Goal: Task Accomplishment & Management: Use online tool/utility

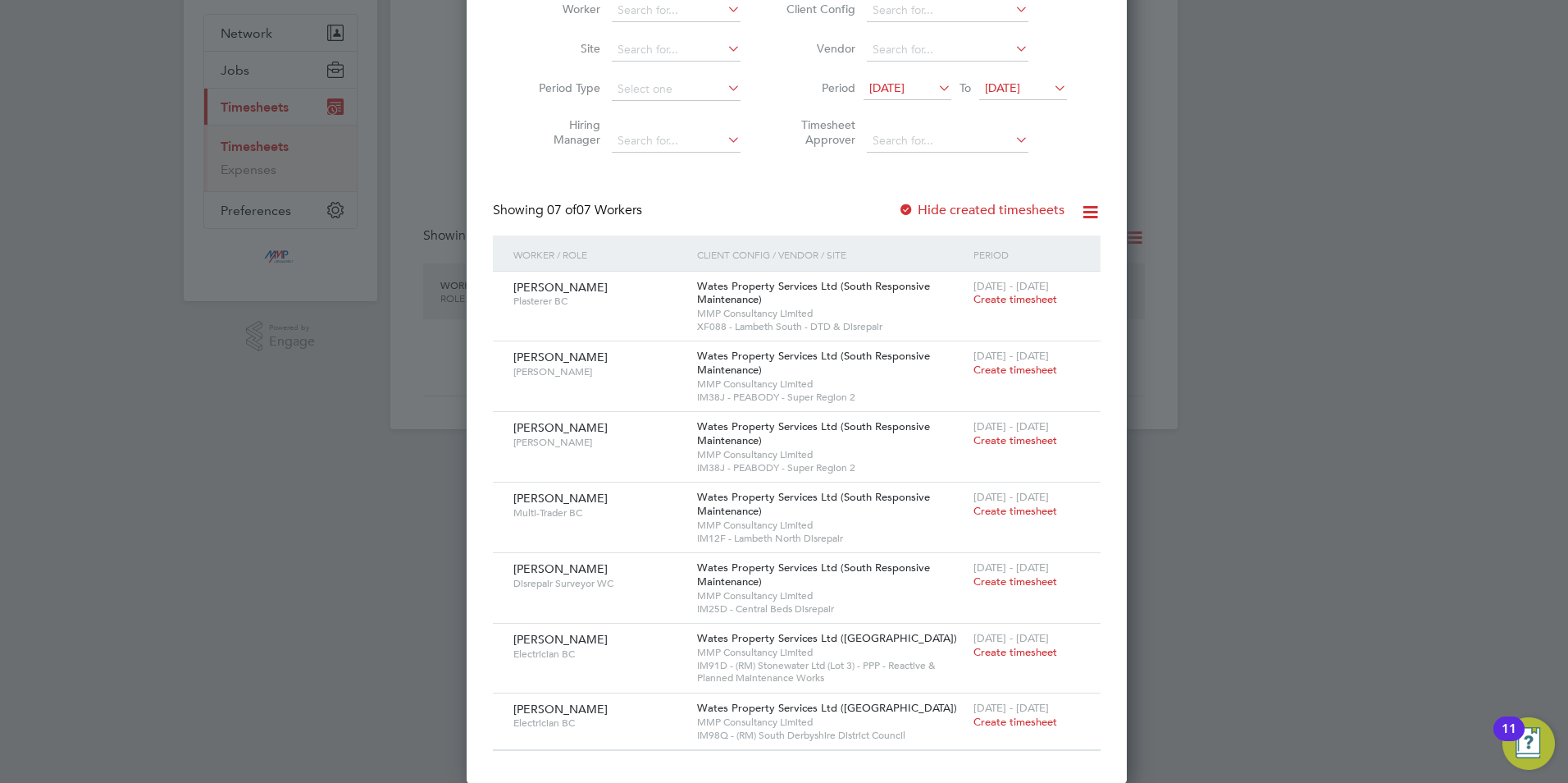
scroll to position [865, 635]
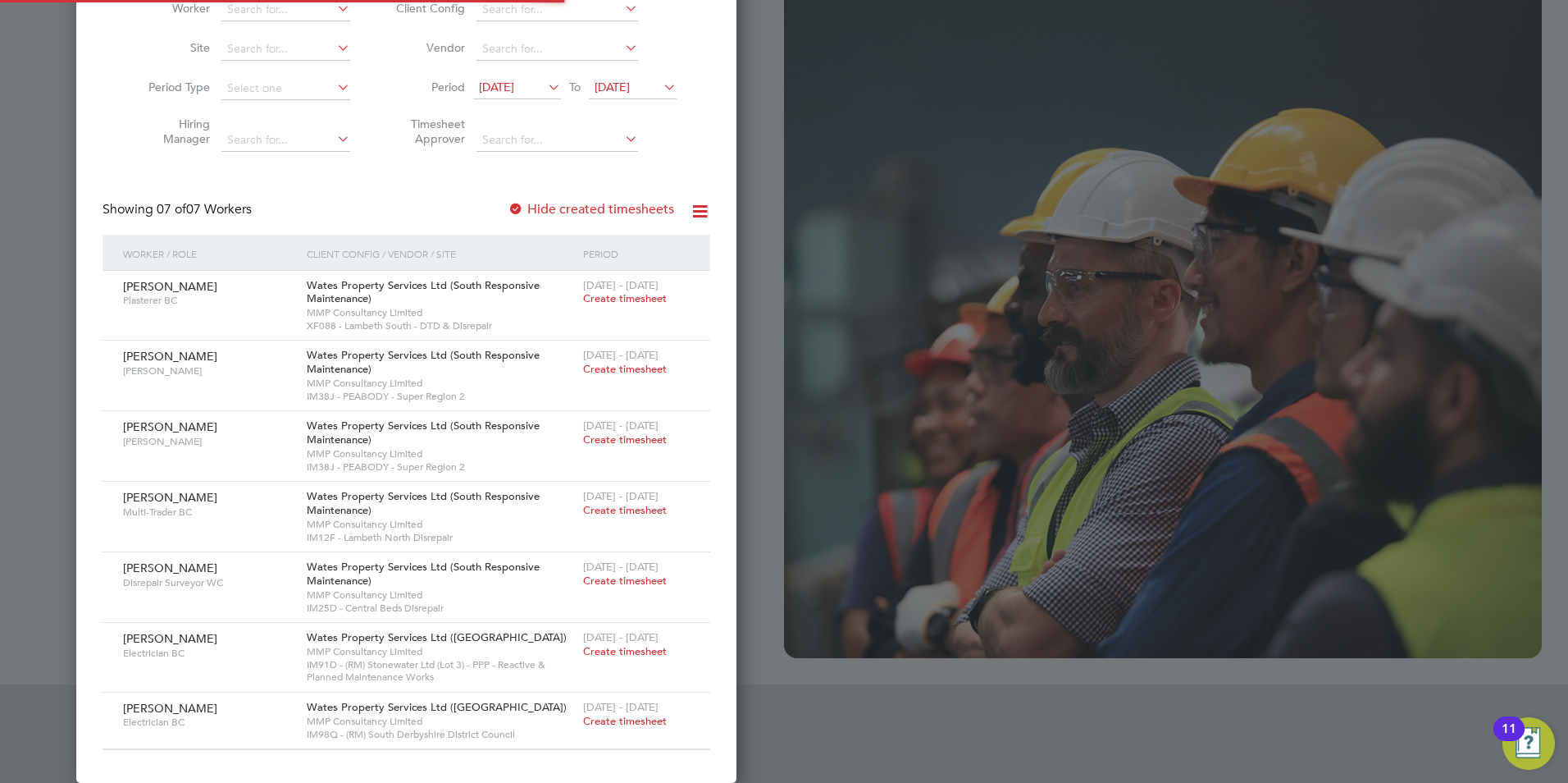
type input "libby@mmpconsultancy.co.uk"
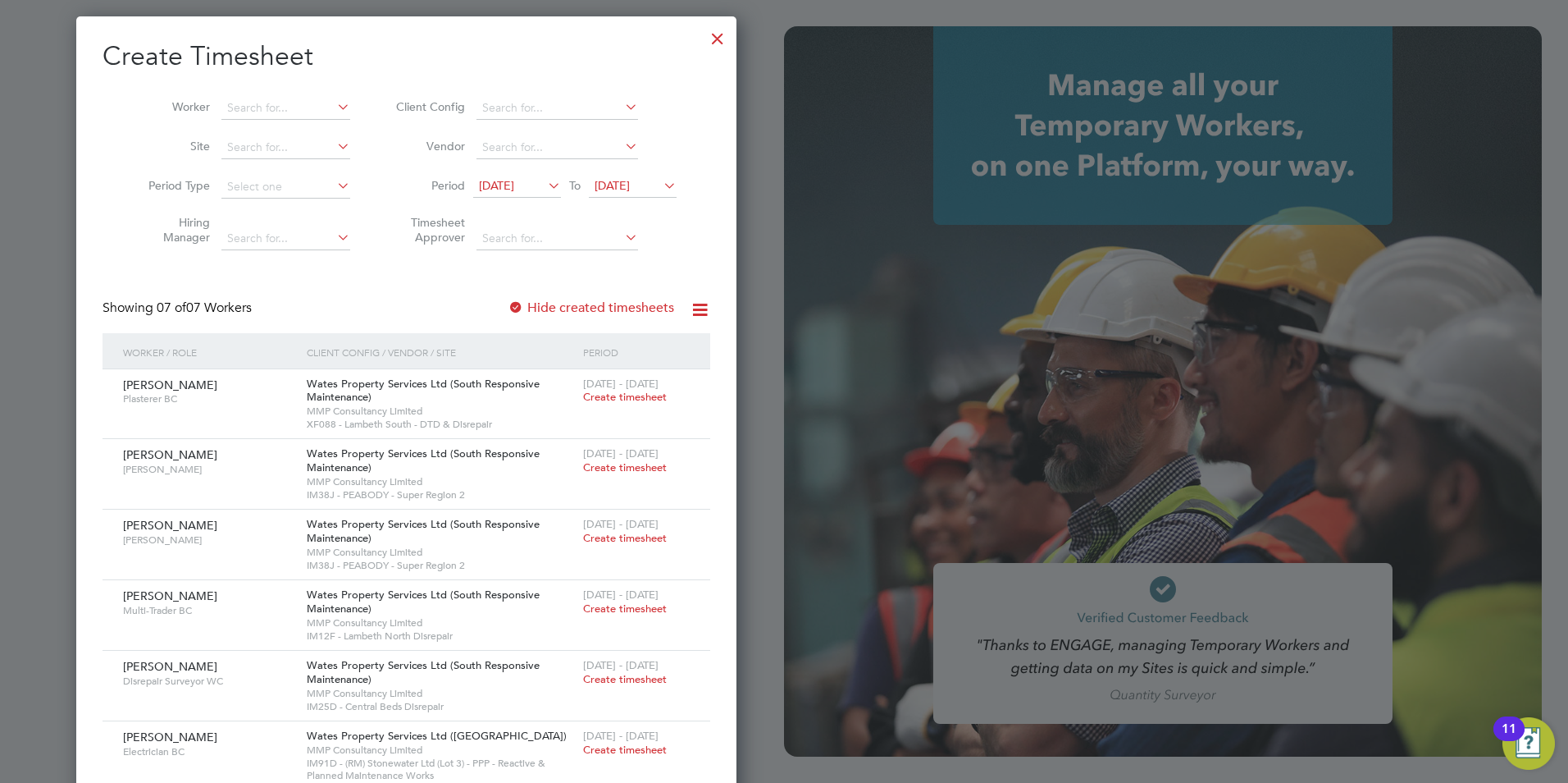
click at [703, 33] on div at bounding box center [717, 34] width 30 height 30
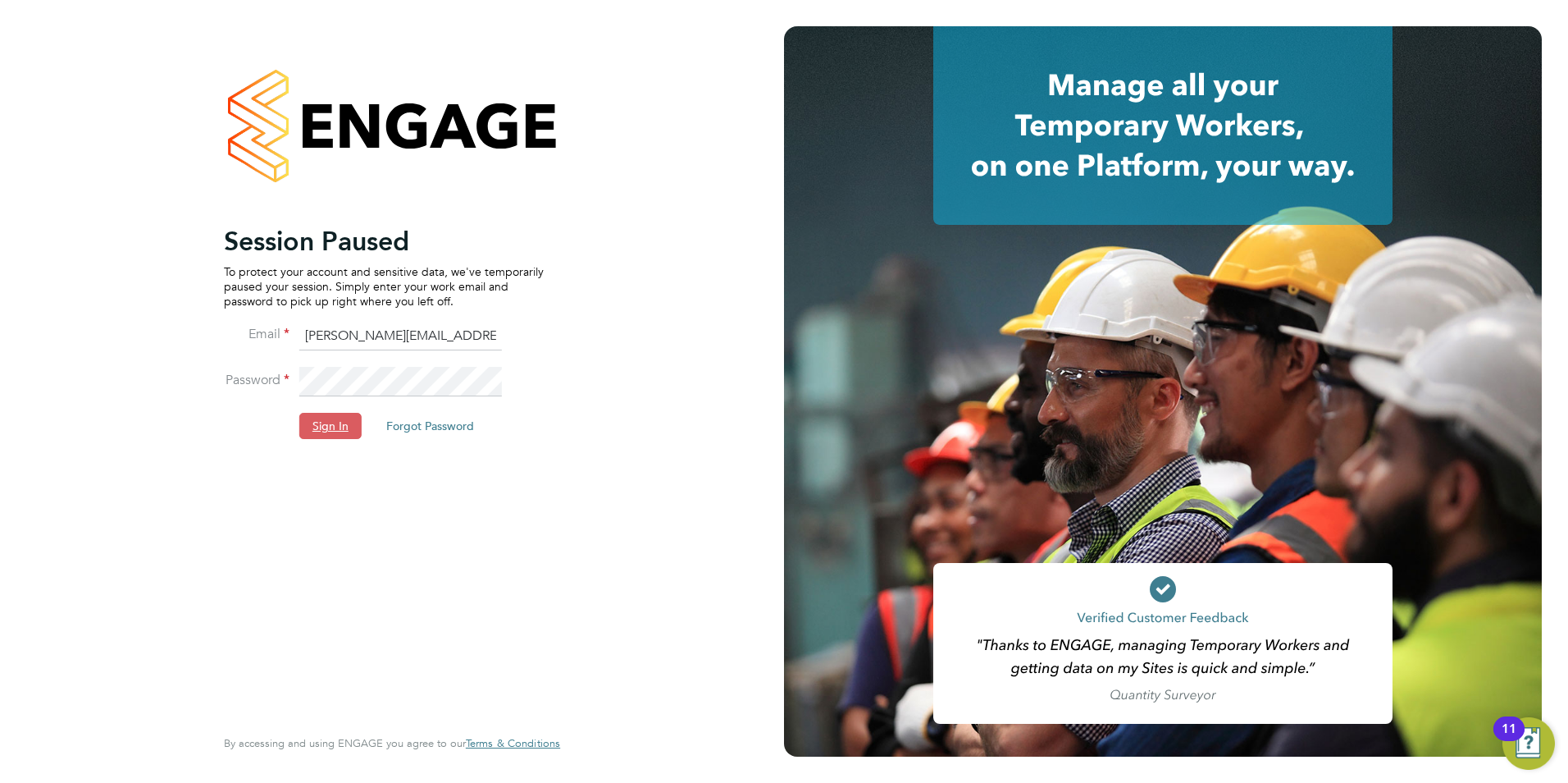
click at [323, 423] on button "Sign In" at bounding box center [330, 425] width 62 height 26
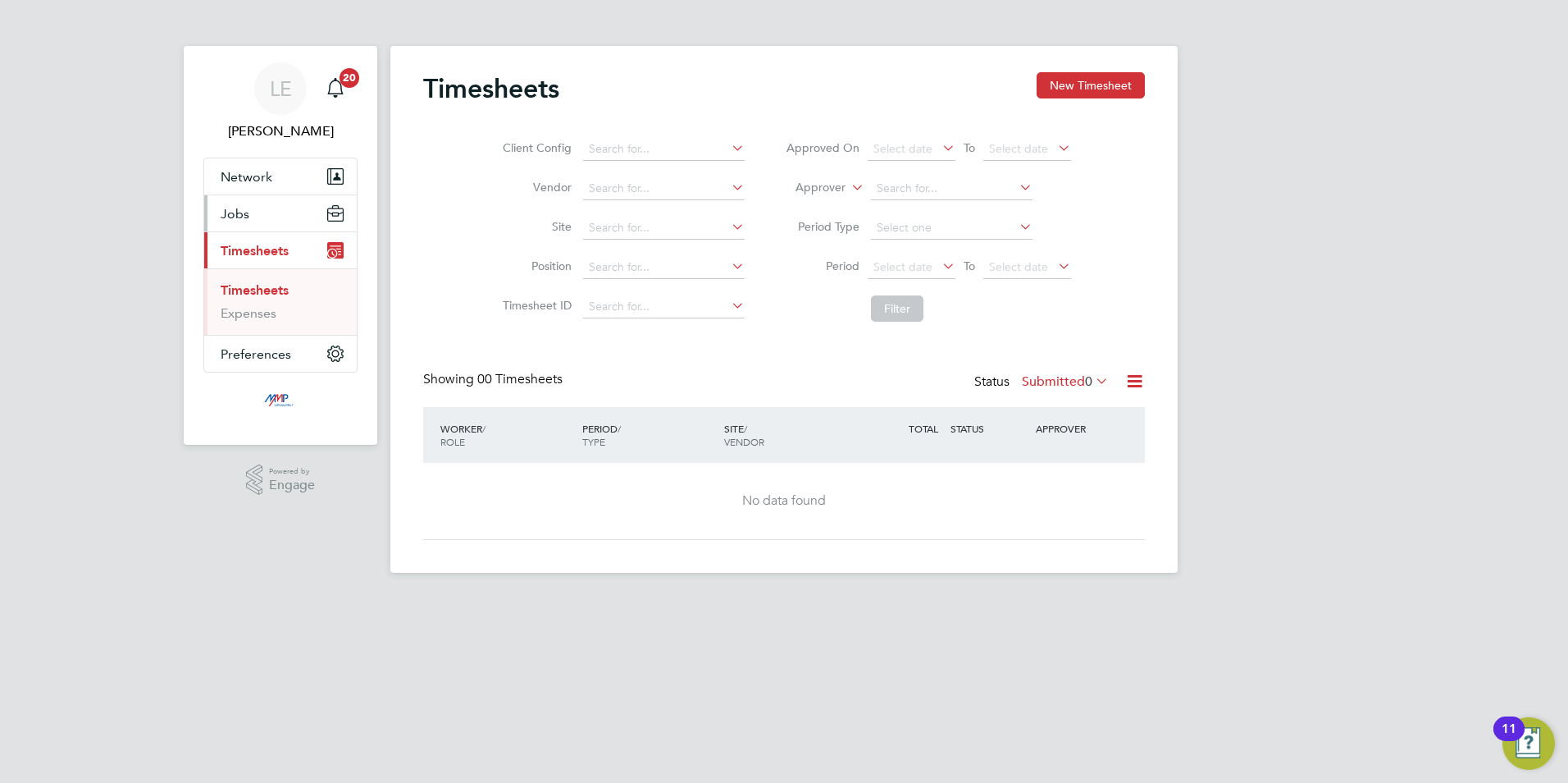
click at [255, 209] on button "Jobs" at bounding box center [280, 213] width 152 height 36
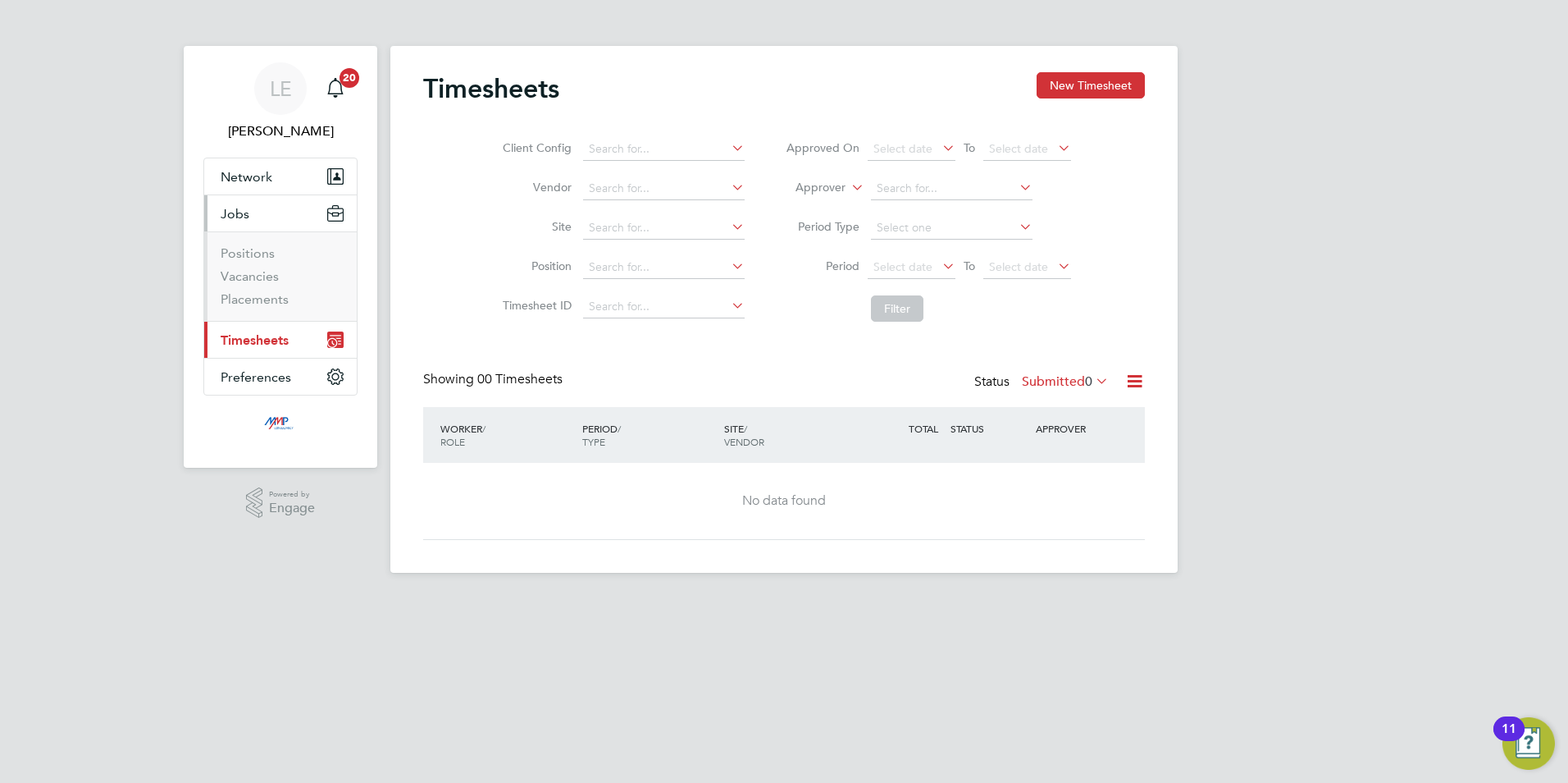
click at [259, 268] on li "Positions" at bounding box center [282, 257] width 123 height 23
click at [252, 271] on link "Vacancies" at bounding box center [250, 276] width 59 height 15
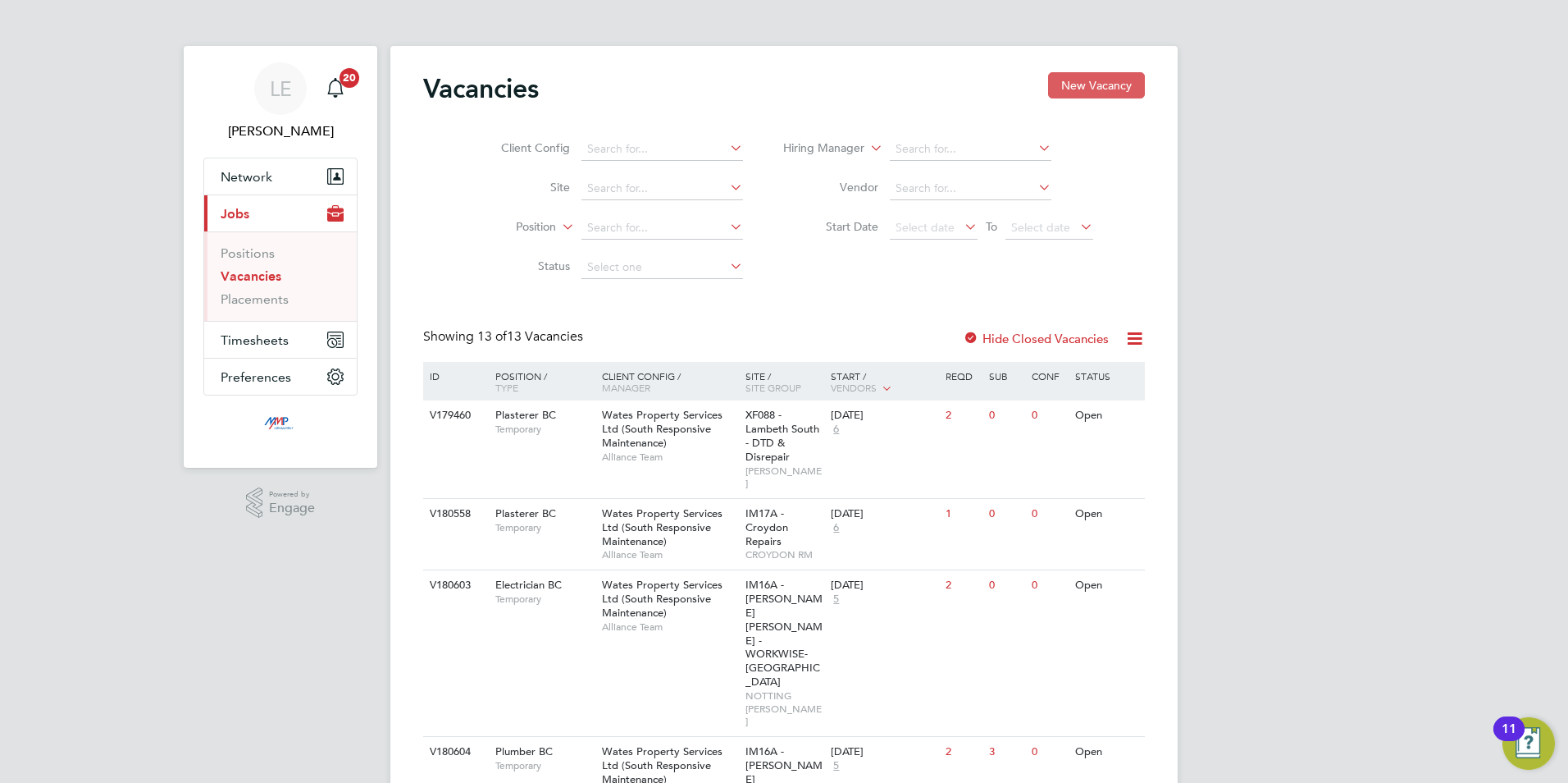
click at [1126, 88] on button "New Vacancy" at bounding box center [1096, 85] width 97 height 26
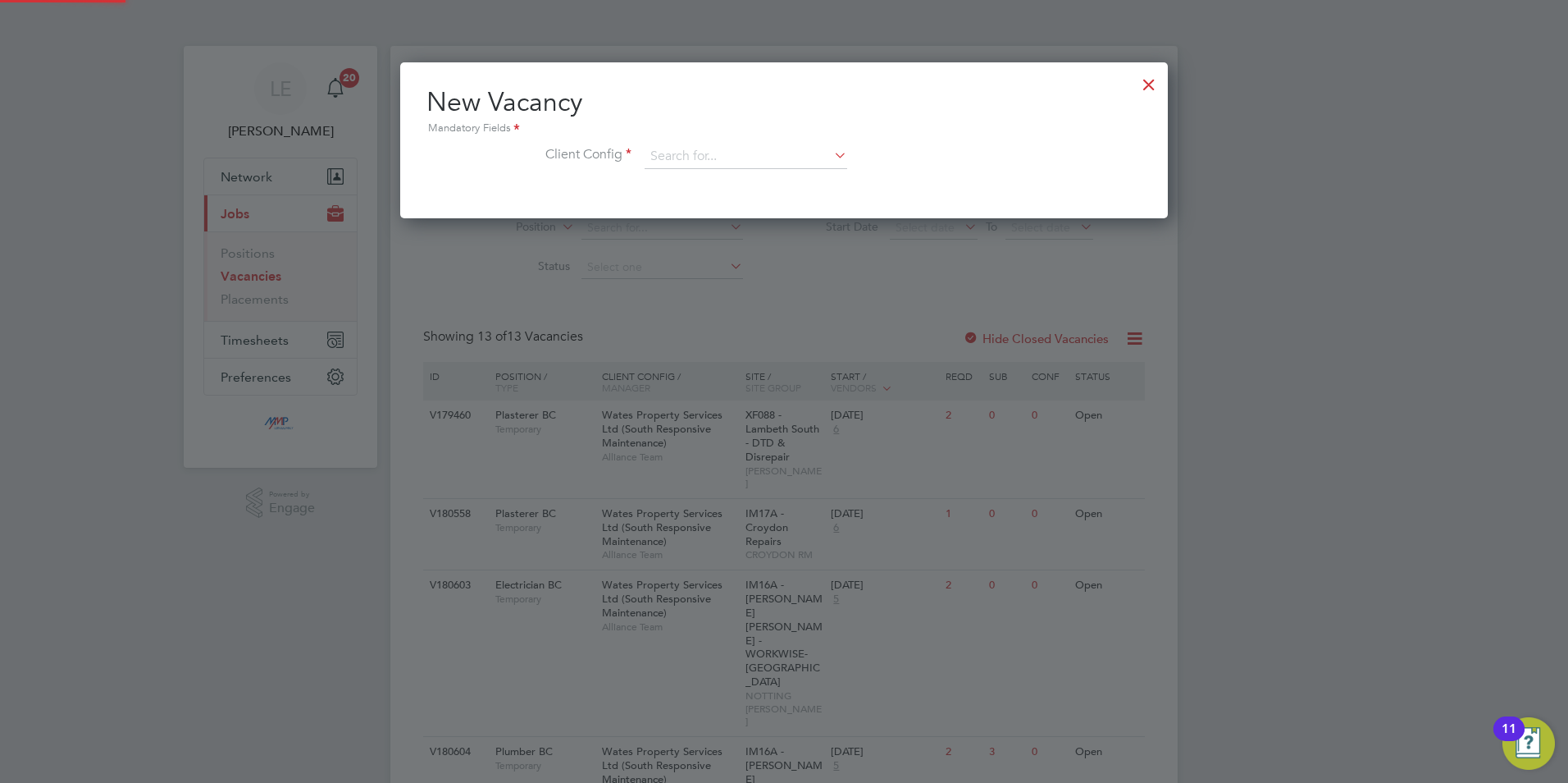
scroll to position [156, 768]
click at [1146, 82] on div at bounding box center [1149, 80] width 30 height 30
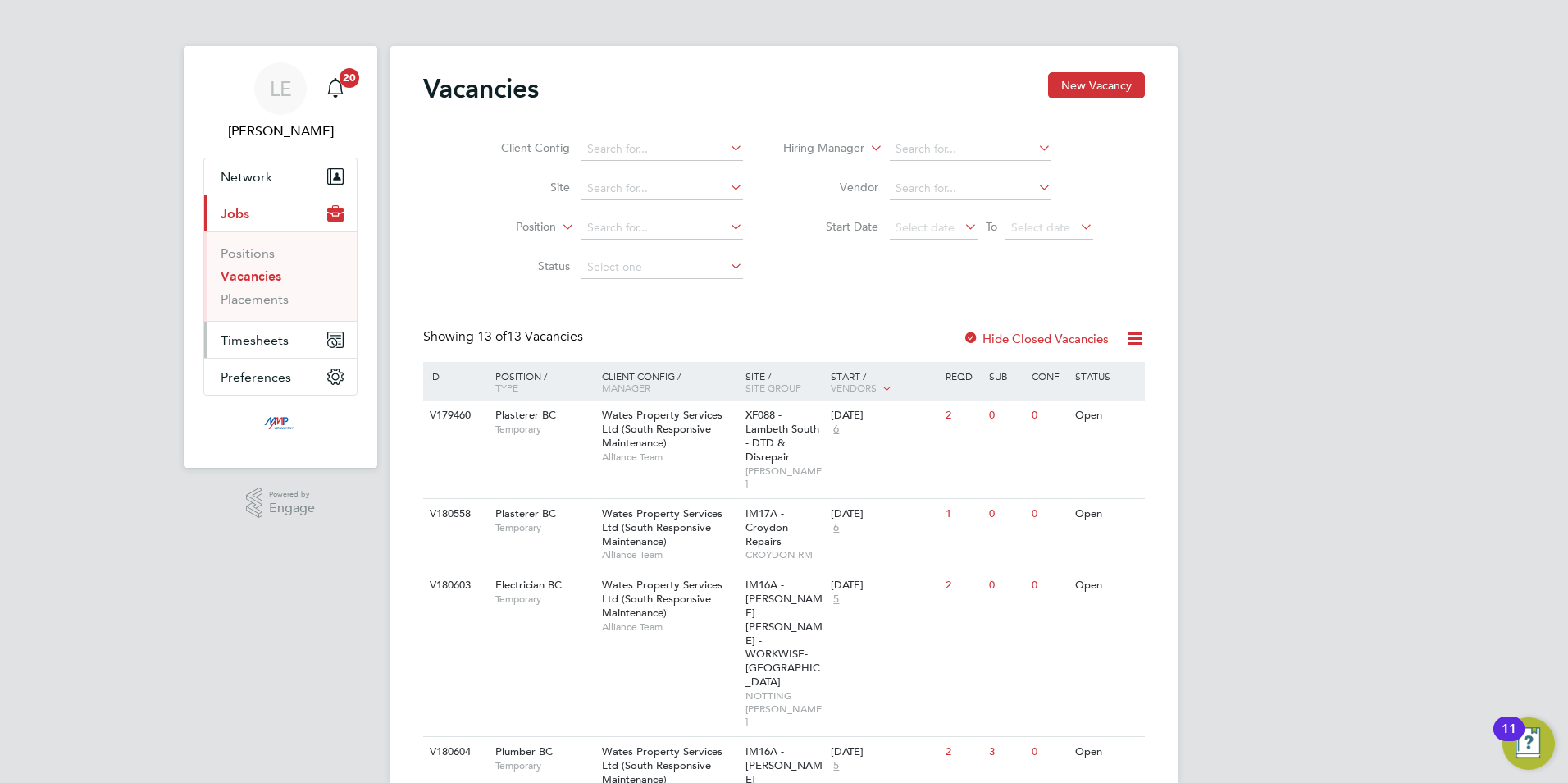
click at [263, 325] on button "Timesheets" at bounding box center [280, 339] width 152 height 36
click at [252, 288] on link "Timesheets" at bounding box center [255, 290] width 68 height 15
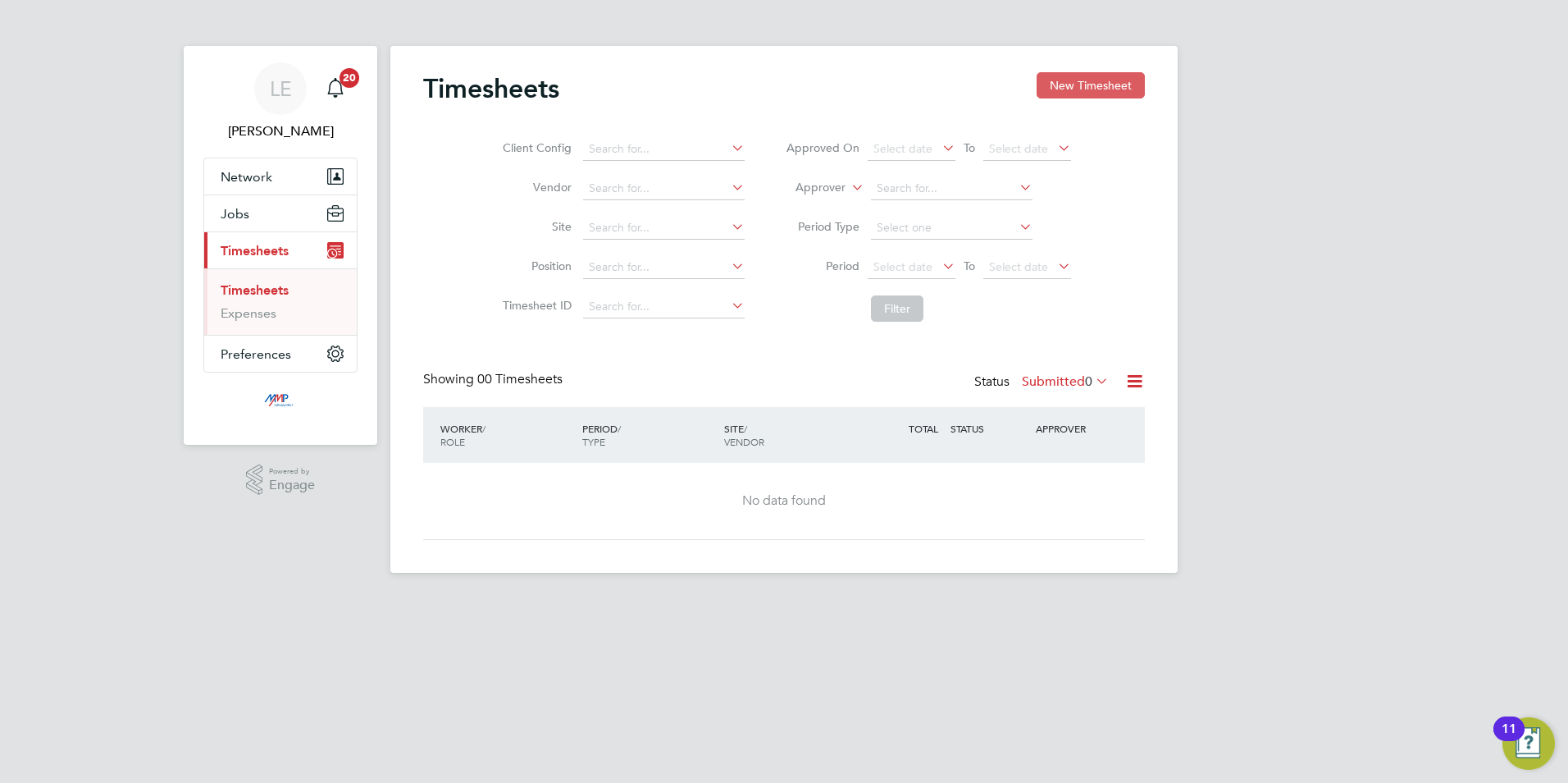
click at [1072, 75] on button "New Timesheet" at bounding box center [1090, 85] width 108 height 26
click at [269, 285] on link "Timesheets" at bounding box center [255, 290] width 68 height 15
click at [1048, 88] on button "New Timesheet" at bounding box center [1090, 85] width 108 height 26
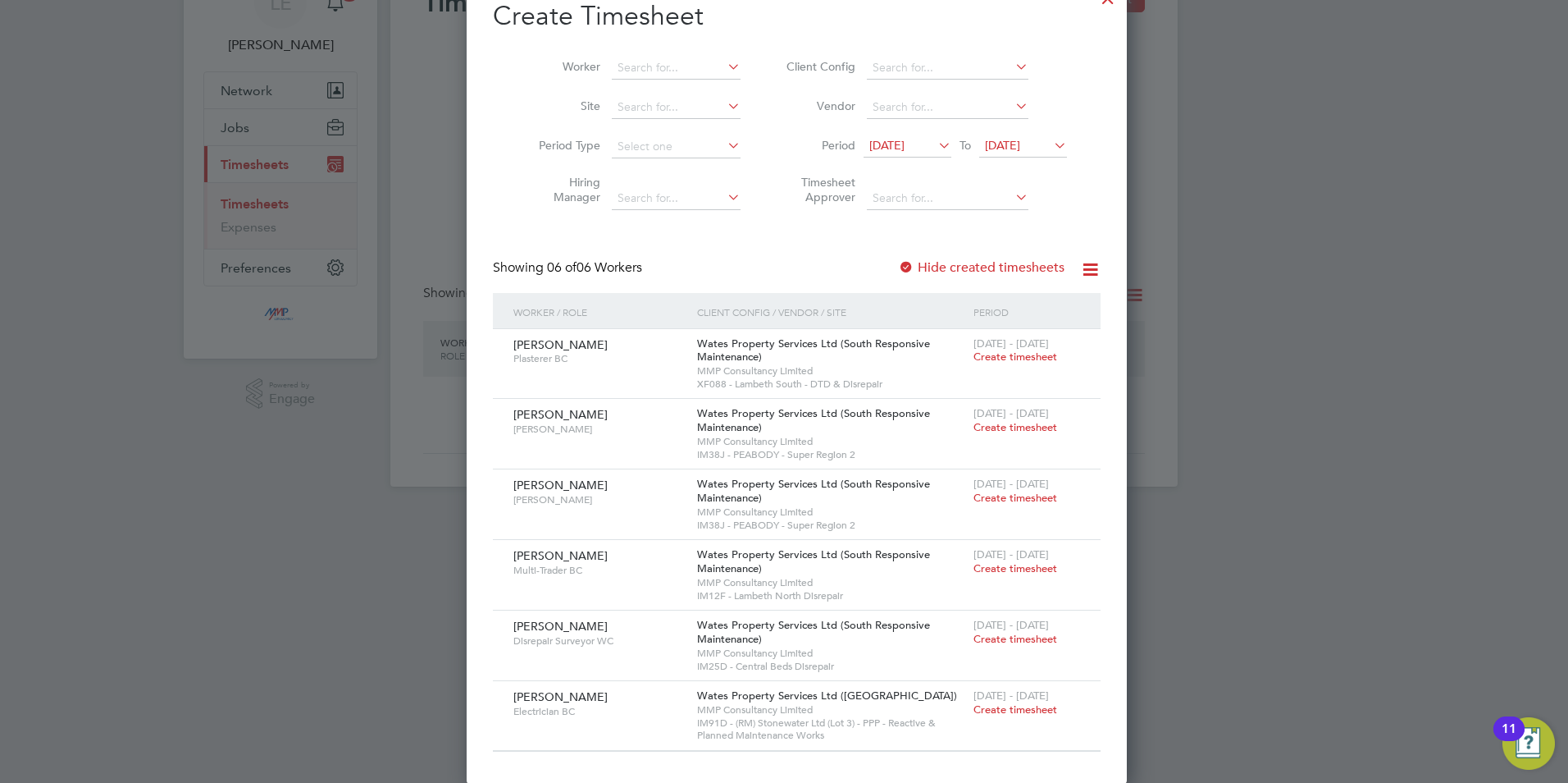
scroll to position [87, 0]
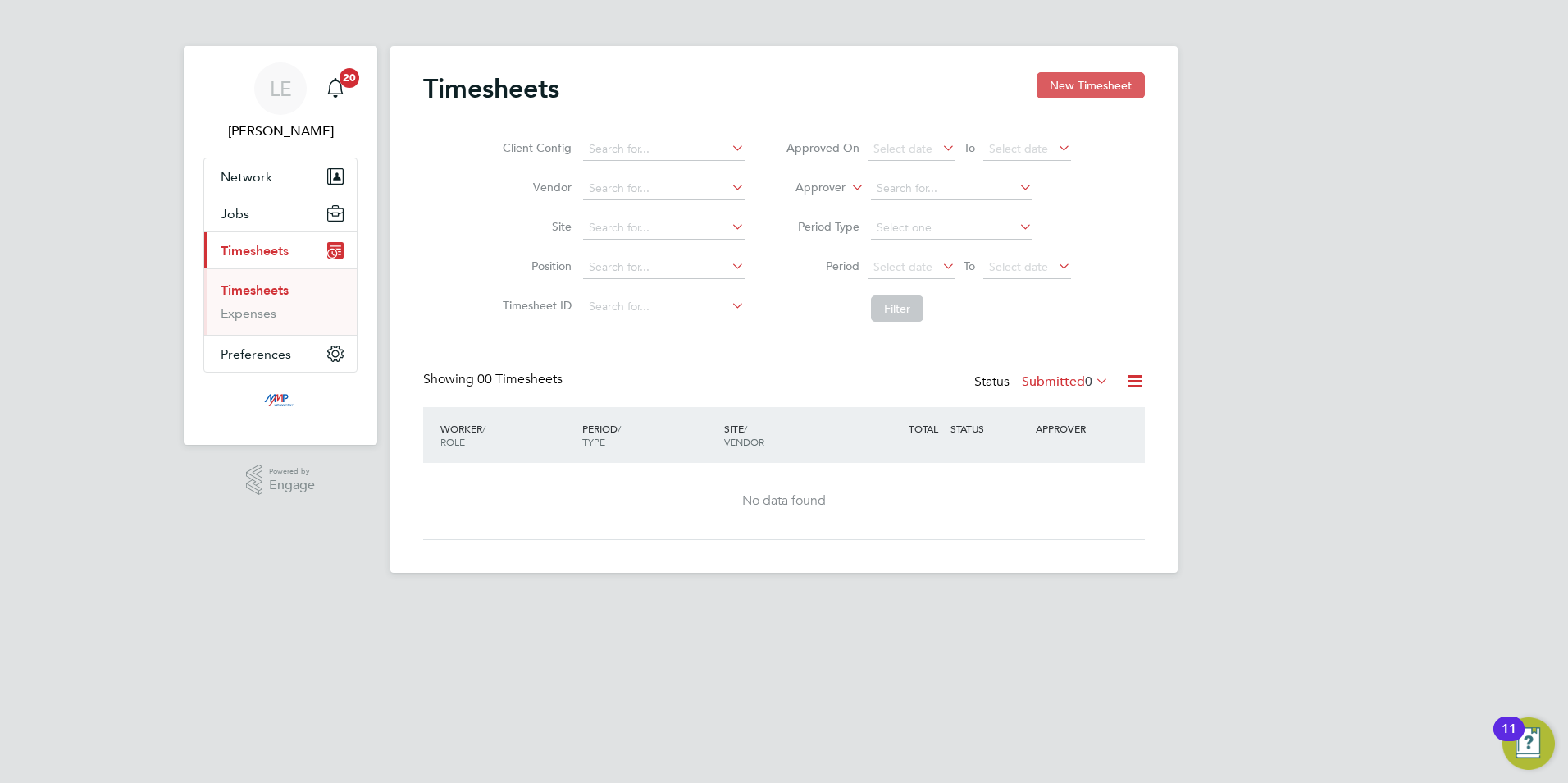
click at [1078, 83] on button "New Timesheet" at bounding box center [1090, 85] width 108 height 26
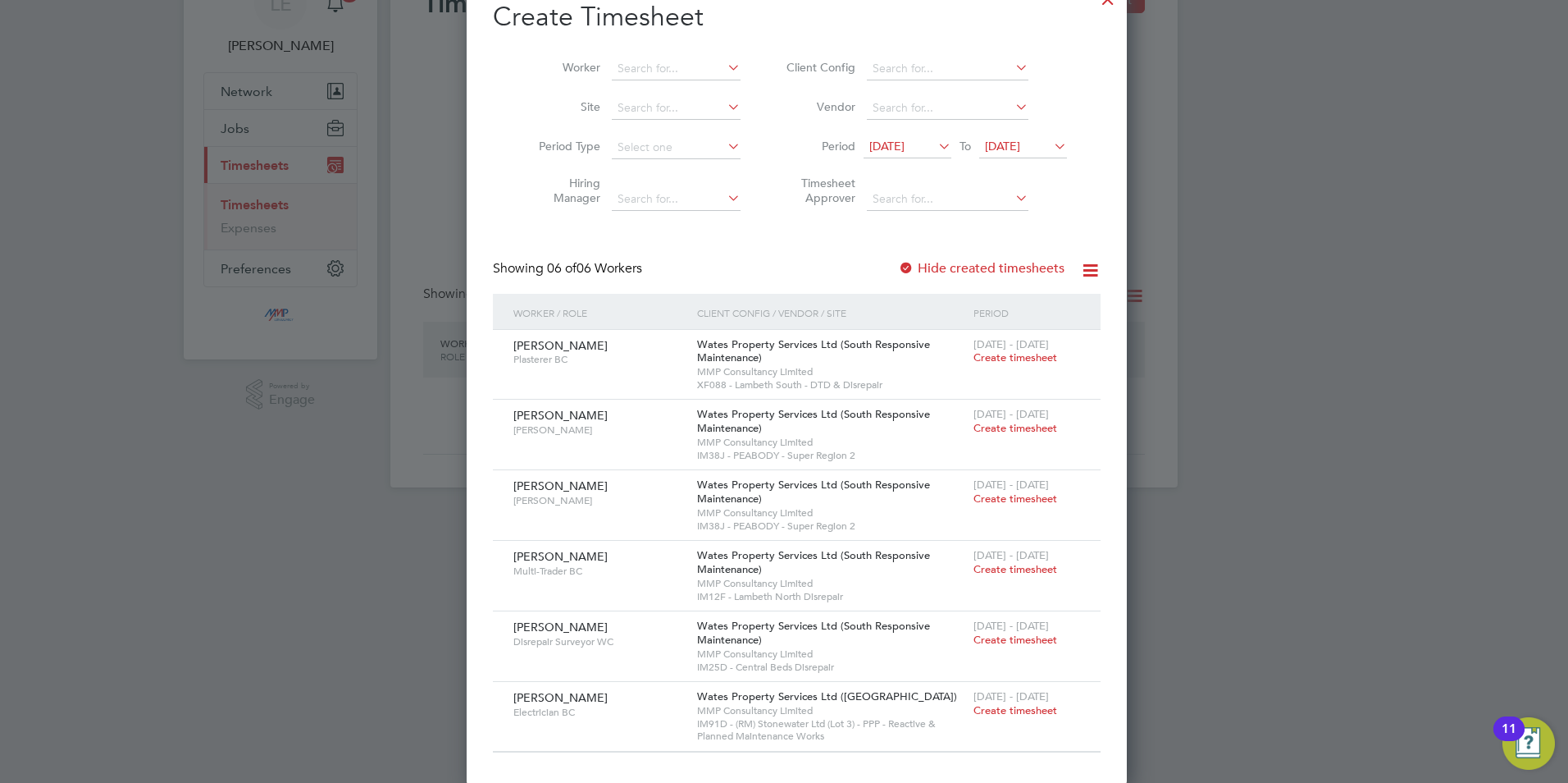
scroll to position [87, 0]
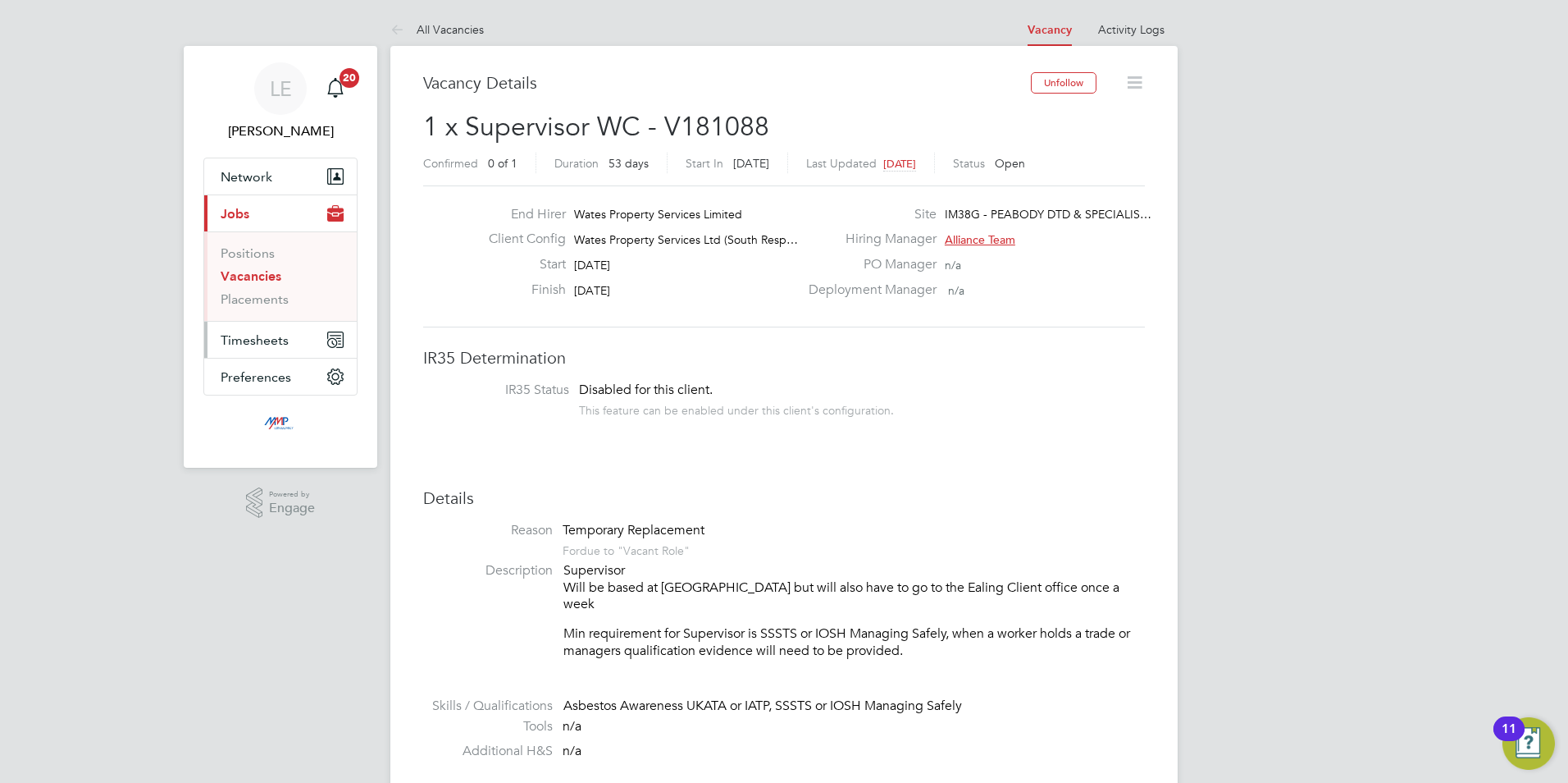
click at [255, 336] on span "Timesheets" at bounding box center [255, 340] width 68 height 15
click at [244, 283] on link "Timesheets" at bounding box center [255, 290] width 68 height 15
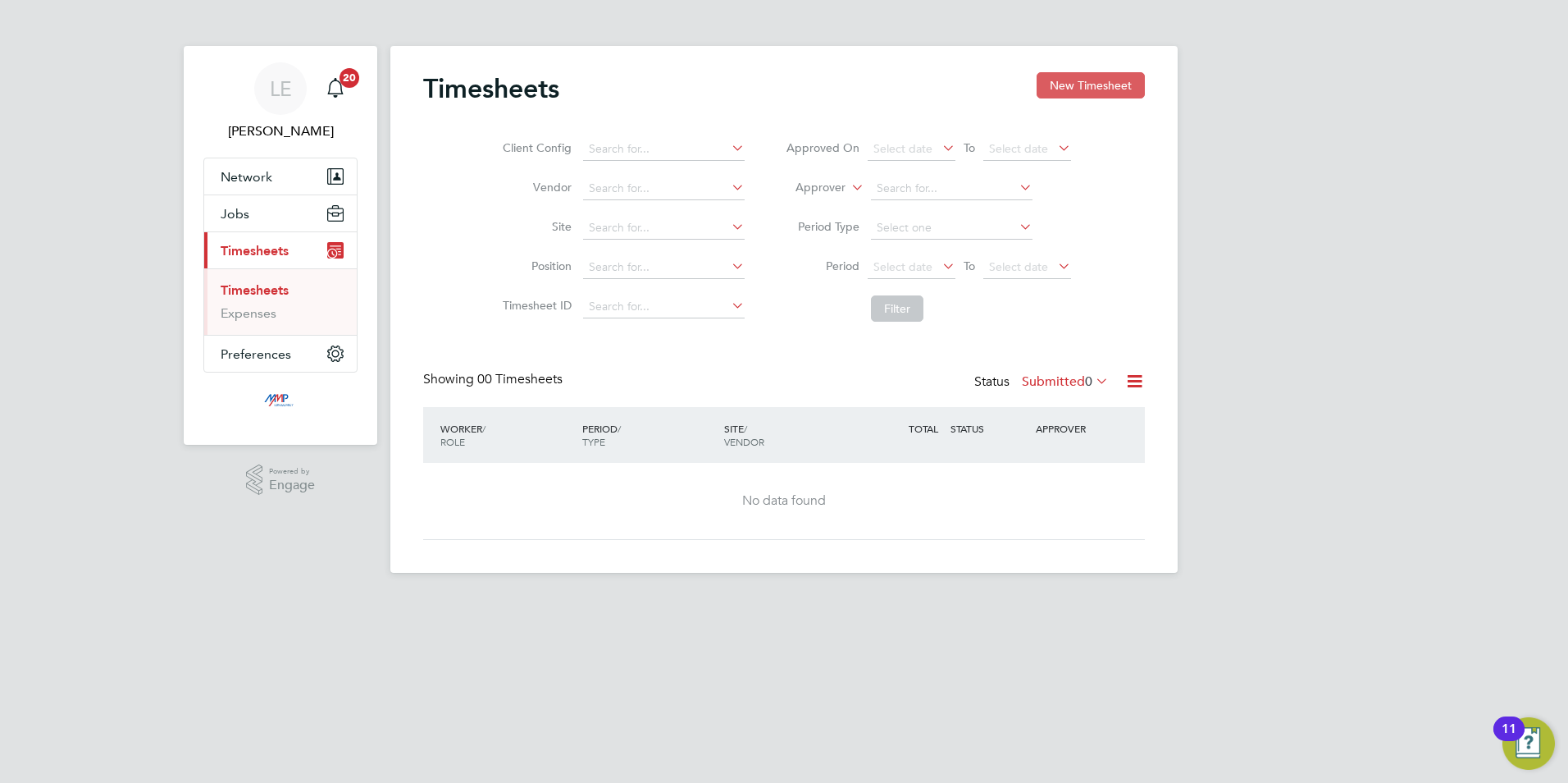
click at [1059, 82] on button "New Timesheet" at bounding box center [1090, 85] width 108 height 26
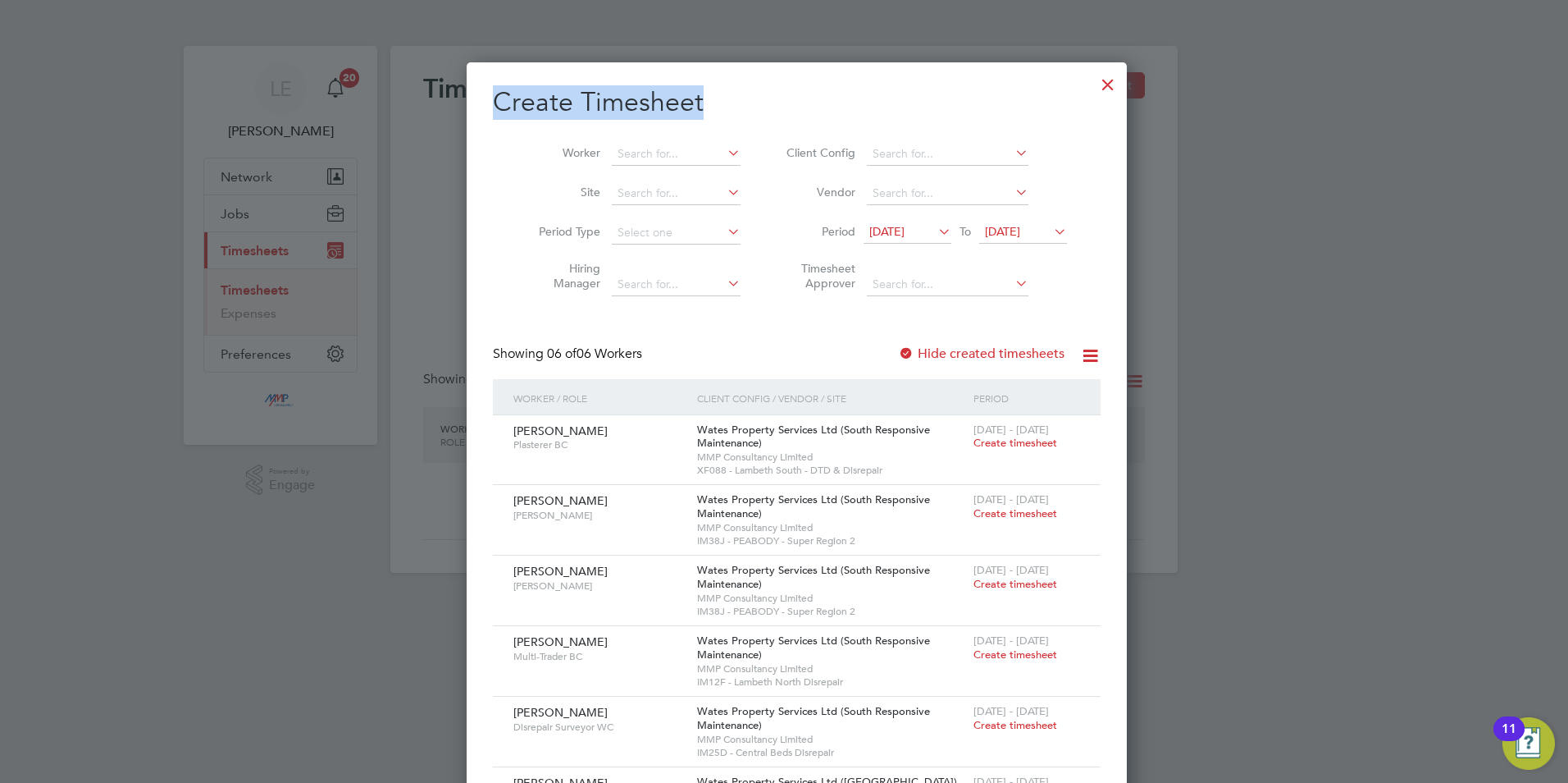
drag, startPoint x: 495, startPoint y: 99, endPoint x: 723, endPoint y: 118, distance: 228.8
click at [723, 118] on h2 "Create Timesheet" at bounding box center [796, 102] width 608 height 35
drag, startPoint x: 723, startPoint y: 118, endPoint x: 717, endPoint y: 111, distance: 9.2
click at [717, 111] on h2 "Create Timesheet" at bounding box center [796, 102] width 608 height 35
click at [659, 101] on h2 "Create Timesheet" at bounding box center [796, 102] width 608 height 35
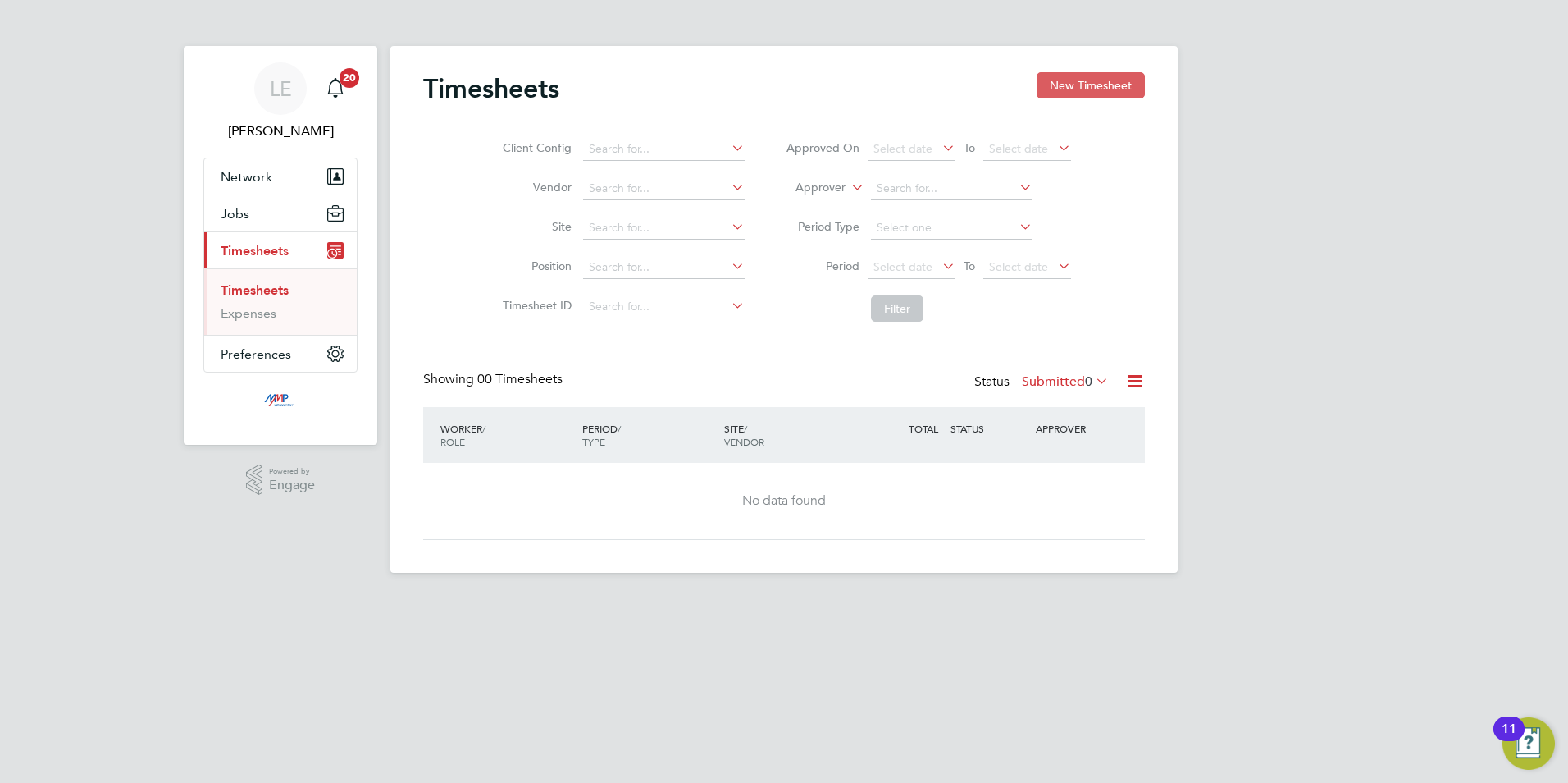
click at [1080, 82] on button "New Timesheet" at bounding box center [1090, 85] width 108 height 26
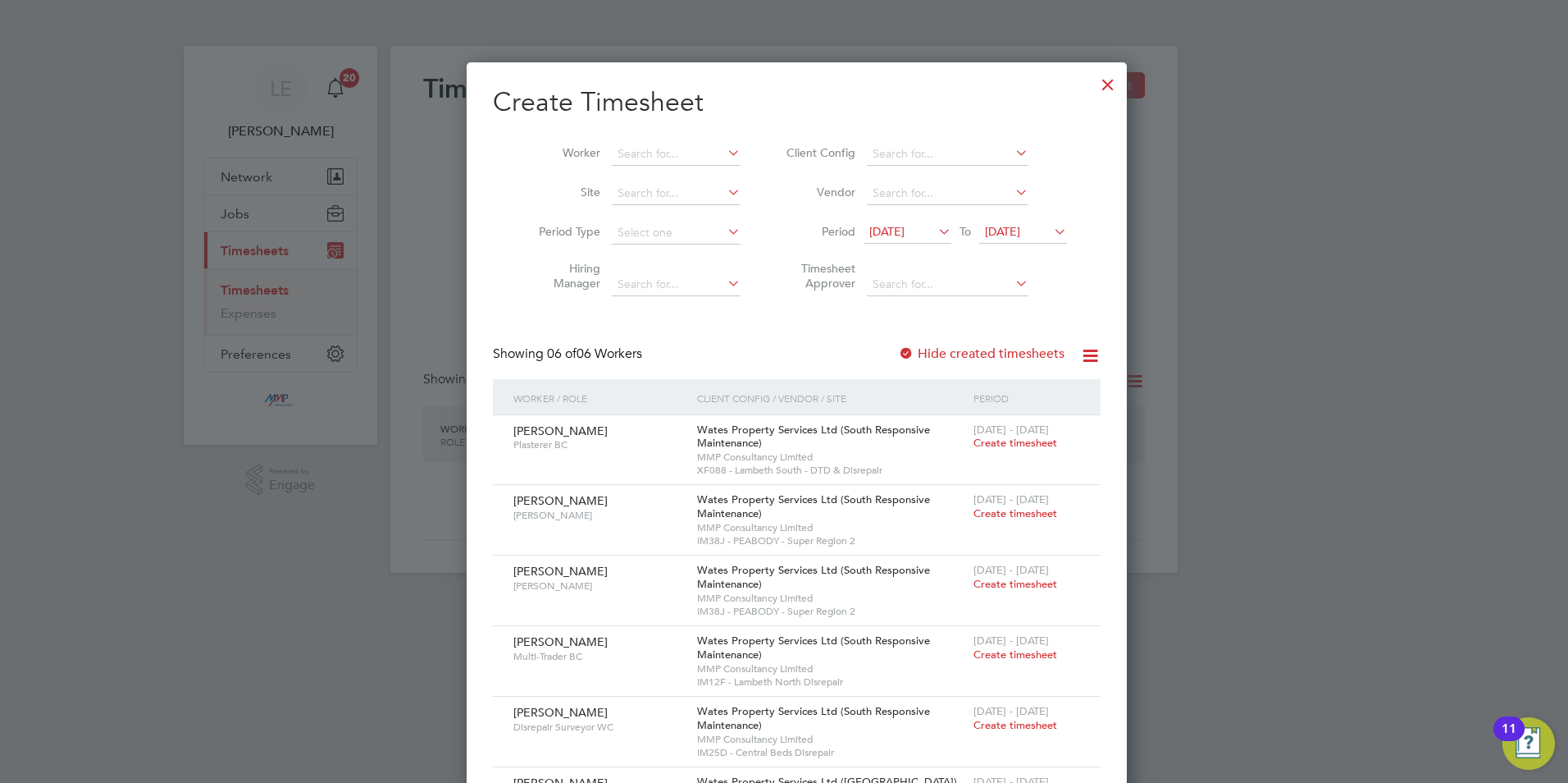
scroll to position [87, 0]
